Goal: Task Accomplishment & Management: Use online tool/utility

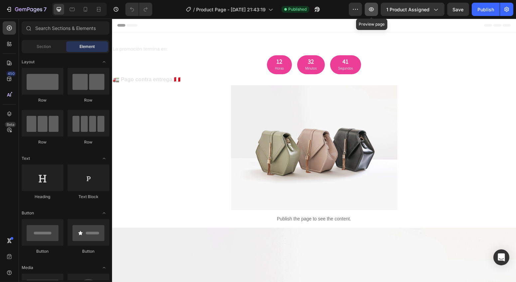
click at [369, 10] on button "button" at bounding box center [371, 9] width 13 height 13
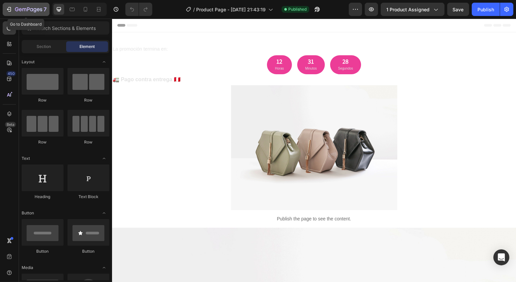
click at [8, 11] on icon "button" at bounding box center [9, 9] width 7 height 7
click at [368, 12] on button "button" at bounding box center [371, 9] width 13 height 13
click at [86, 5] on div at bounding box center [85, 9] width 11 height 11
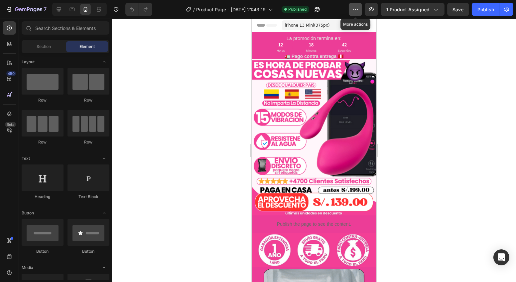
click at [362, 15] on button "button" at bounding box center [355, 9] width 13 height 13
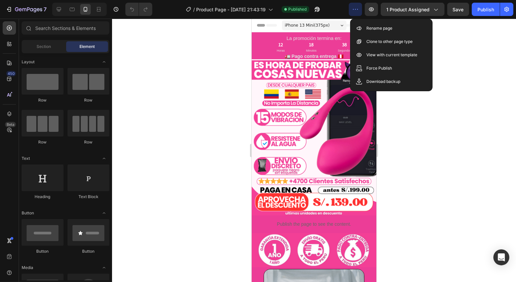
click at [362, 15] on button "button" at bounding box center [355, 9] width 13 height 13
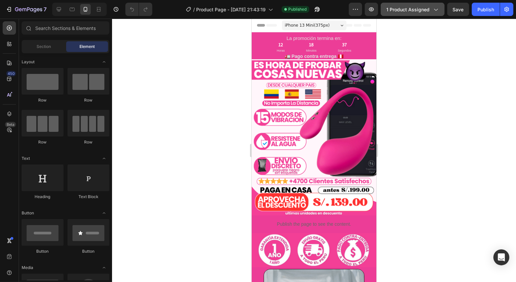
click at [435, 12] on icon "button" at bounding box center [435, 9] width 7 height 7
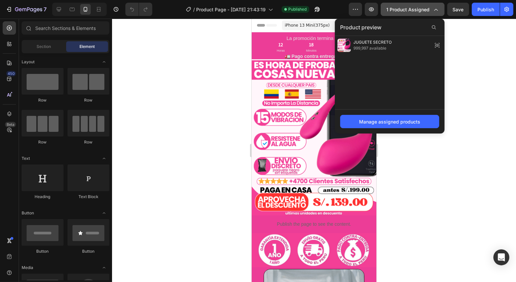
click at [435, 13] on button "1 product assigned" at bounding box center [413, 9] width 64 height 13
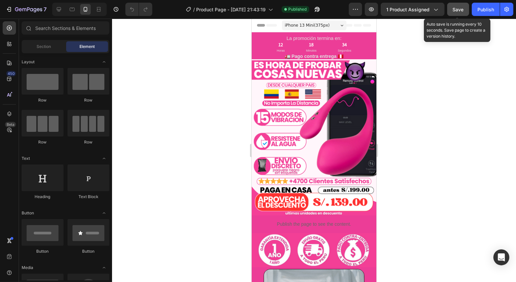
click at [455, 8] on span "Save" at bounding box center [458, 10] width 11 height 6
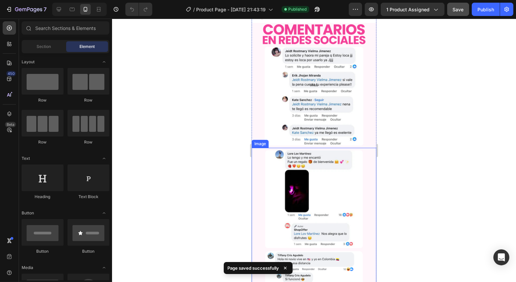
scroll to position [1026, 0]
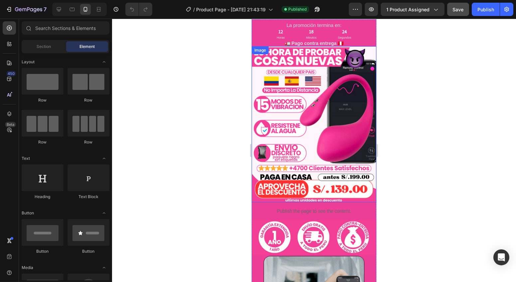
scroll to position [0, 0]
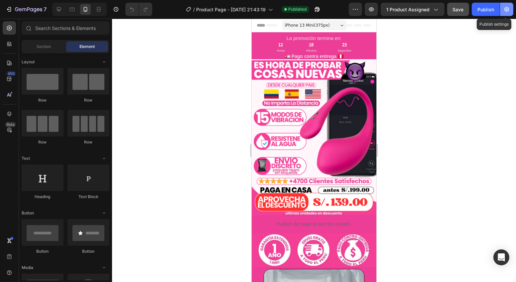
click at [508, 7] on icon "button" at bounding box center [507, 9] width 7 height 7
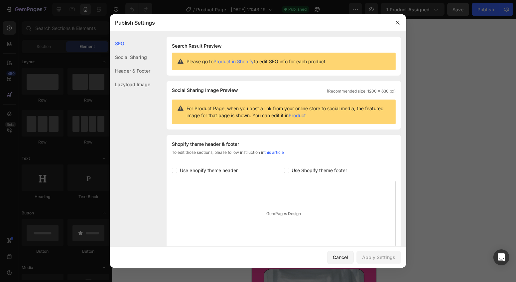
click at [133, 62] on div "Social Sharing" at bounding box center [130, 57] width 41 height 14
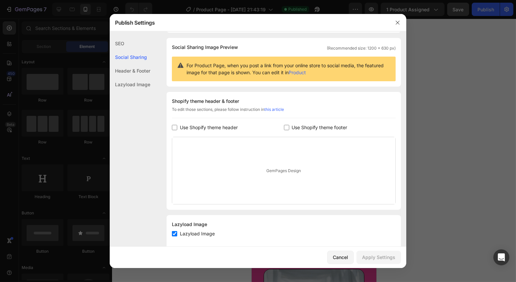
click at [135, 71] on div "Header & Footer" at bounding box center [130, 71] width 41 height 14
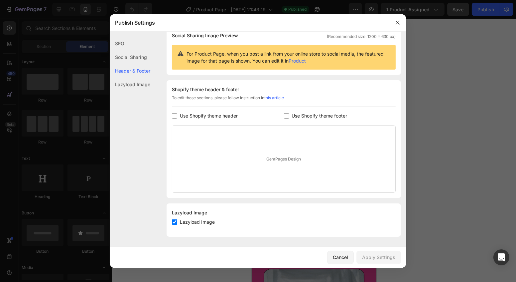
click at [137, 83] on div "Lazyload Image" at bounding box center [130, 84] width 41 height 14
click at [397, 23] on icon "button" at bounding box center [397, 22] width 5 height 5
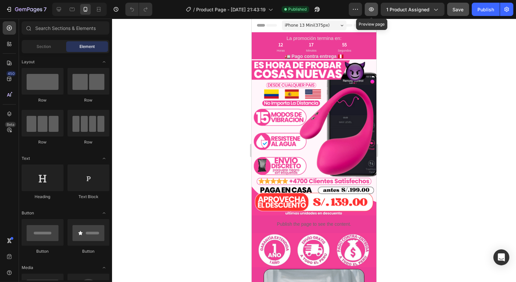
click at [378, 7] on button "button" at bounding box center [371, 9] width 13 height 13
click at [503, 8] on button "button" at bounding box center [506, 9] width 13 height 13
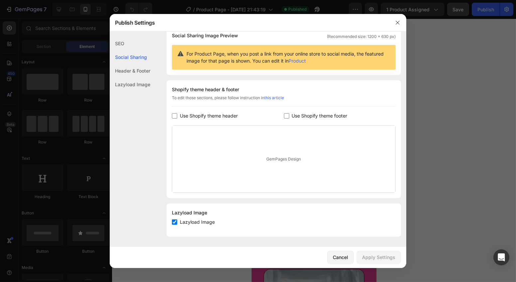
click at [171, 220] on div "Lazyload Image Lazyload Image" at bounding box center [284, 219] width 234 height 33
drag, startPoint x: 175, startPoint y: 220, endPoint x: 197, endPoint y: 226, distance: 23.1
click at [175, 220] on input "checkbox" at bounding box center [174, 221] width 5 height 5
checkbox input "false"
click at [370, 252] on button "Apply Settings" at bounding box center [379, 256] width 45 height 13
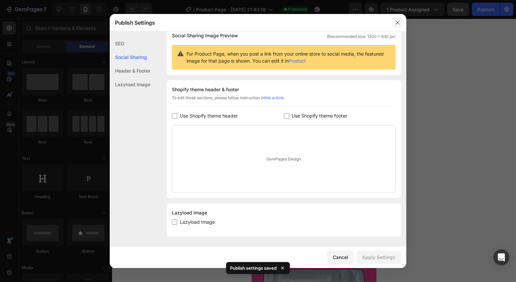
click at [395, 23] on button "button" at bounding box center [397, 22] width 11 height 11
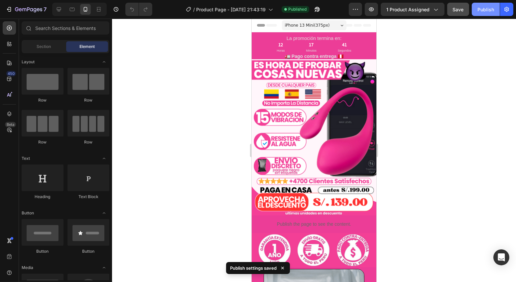
click at [492, 13] on button "Publish" at bounding box center [486, 9] width 28 height 13
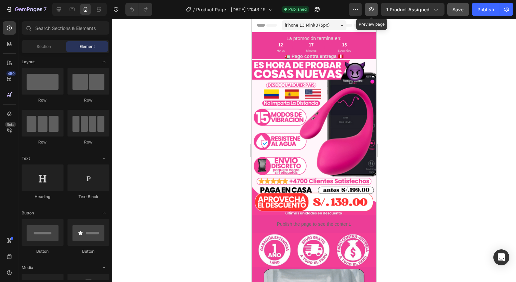
click at [368, 8] on button "button" at bounding box center [371, 9] width 13 height 13
click at [508, 8] on icon "button" at bounding box center [507, 9] width 5 height 5
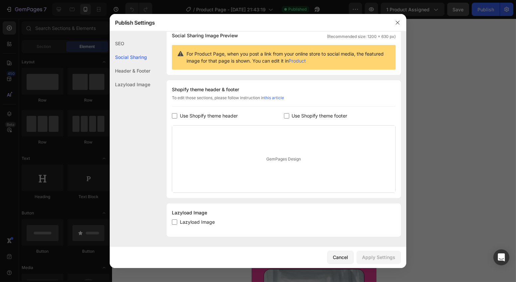
click at [179, 221] on label "Lazyload Image" at bounding box center [196, 222] width 38 height 8
click at [179, 222] on label "Lazyload Image" at bounding box center [196, 222] width 38 height 8
checkbox input "true"
click at [365, 253] on div "Apply Settings" at bounding box center [378, 256] width 33 height 7
click at [396, 19] on button "button" at bounding box center [397, 22] width 11 height 11
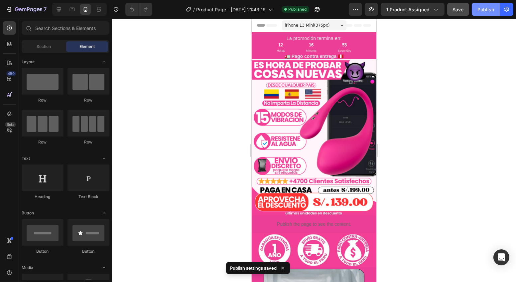
click at [485, 14] on button "Publish" at bounding box center [486, 9] width 28 height 13
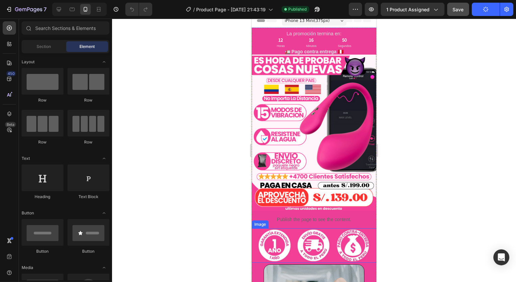
scroll to position [0, 0]
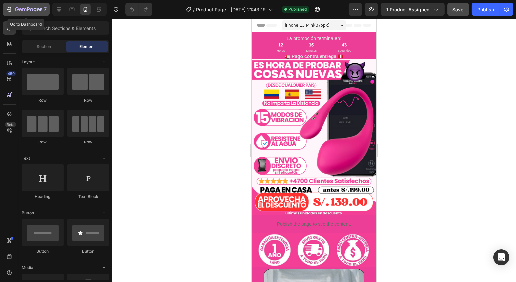
click at [17, 8] on icon "button" at bounding box center [28, 10] width 27 height 6
